Goal: Task Accomplishment & Management: Manage account settings

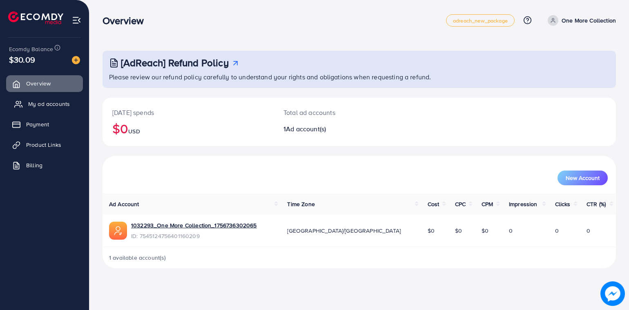
click at [38, 108] on span "My ad accounts" at bounding box center [49, 104] width 42 height 8
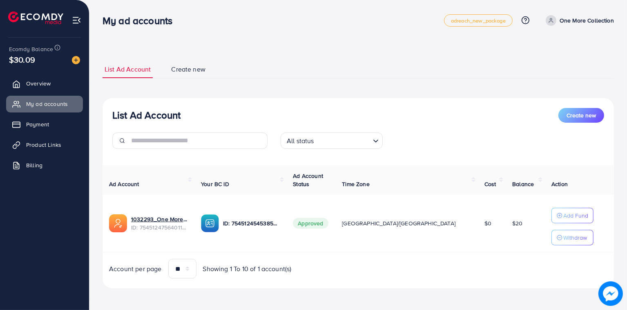
drag, startPoint x: 506, startPoint y: 215, endPoint x: 447, endPoint y: 231, distance: 61.4
click at [447, 231] on tr "1032293_One More Collection_1756736302065 ID: 7545124756401160209 ID: 754512454…" at bounding box center [357, 223] width 511 height 58
click at [343, 38] on div "**********" at bounding box center [357, 155] width 537 height 311
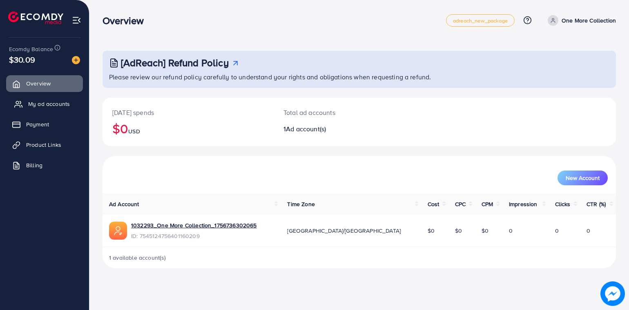
click at [47, 105] on span "My ad accounts" at bounding box center [49, 104] width 42 height 8
click at [58, 107] on span "My ad accounts" at bounding box center [49, 104] width 42 height 8
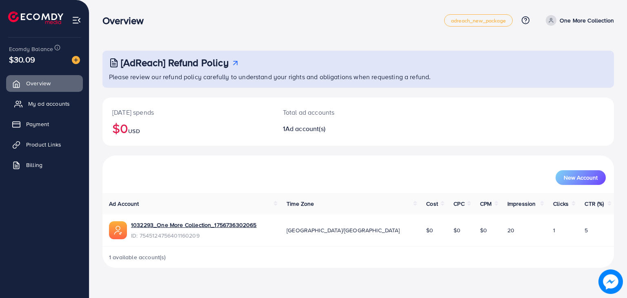
click at [28, 102] on span "My ad accounts" at bounding box center [49, 104] width 42 height 8
click at [5, 24] on div at bounding box center [44, 14] width 89 height 29
click at [62, 104] on span "My ad accounts" at bounding box center [49, 104] width 42 height 8
click at [57, 107] on span "My ad accounts" at bounding box center [49, 104] width 42 height 8
click at [55, 104] on span "My ad accounts" at bounding box center [49, 104] width 42 height 8
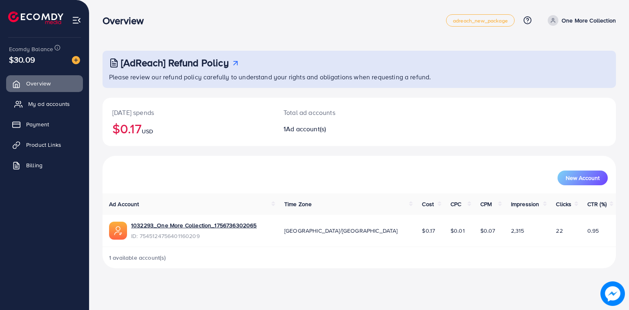
click at [61, 109] on link "My ad accounts" at bounding box center [44, 104] width 77 height 16
click at [389, 268] on div "[AdReach] Refund Policy Please review our refund policy carefully to understand…" at bounding box center [358, 140] width 539 height 281
click at [74, 101] on link "My ad accounts" at bounding box center [44, 104] width 77 height 16
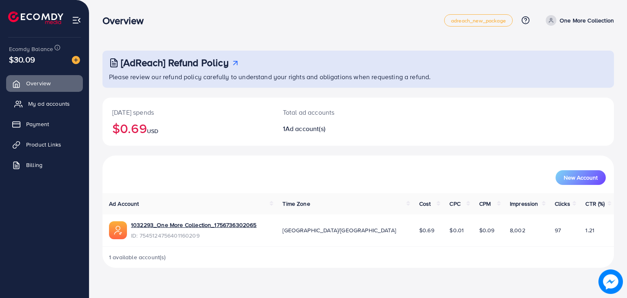
click at [77, 110] on link "My ad accounts" at bounding box center [44, 104] width 77 height 16
